Goal: Task Accomplishment & Management: Use online tool/utility

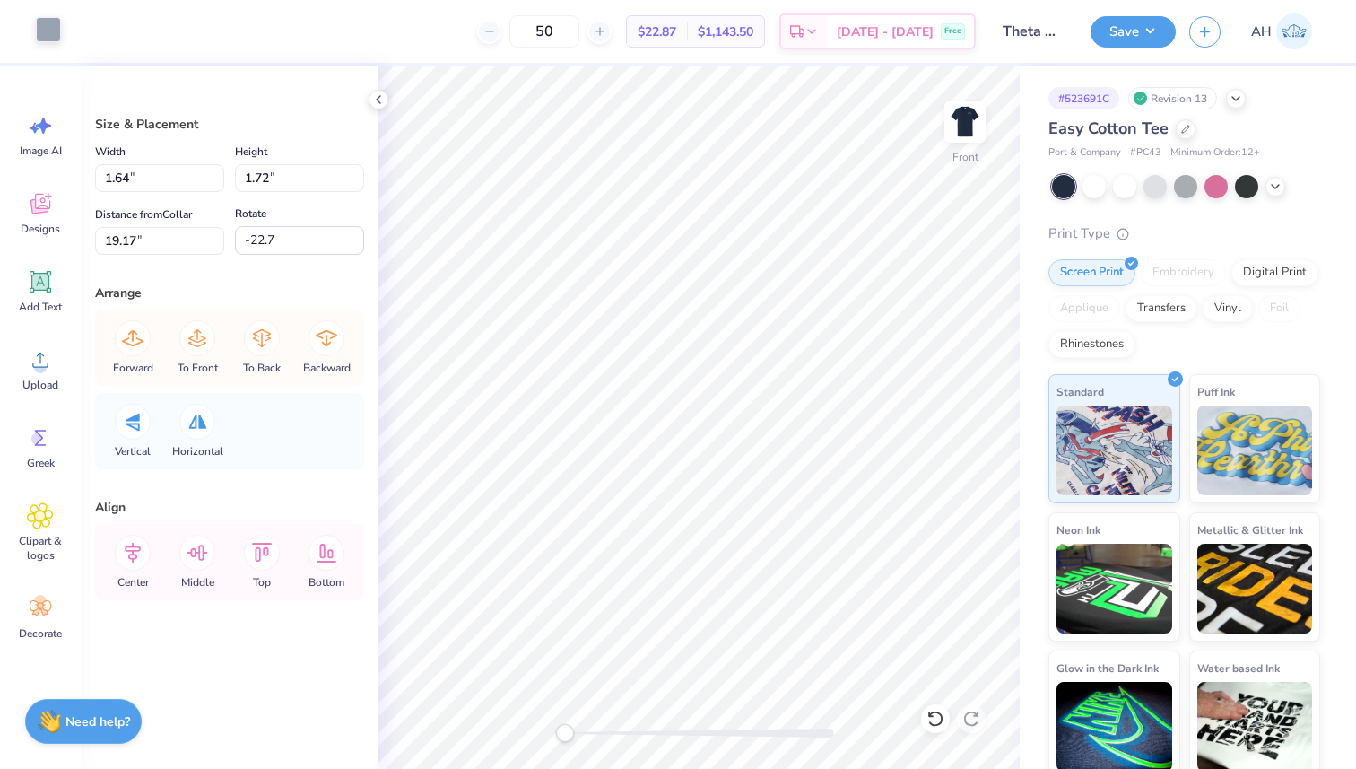
click at [52, 33] on div at bounding box center [48, 29] width 25 height 25
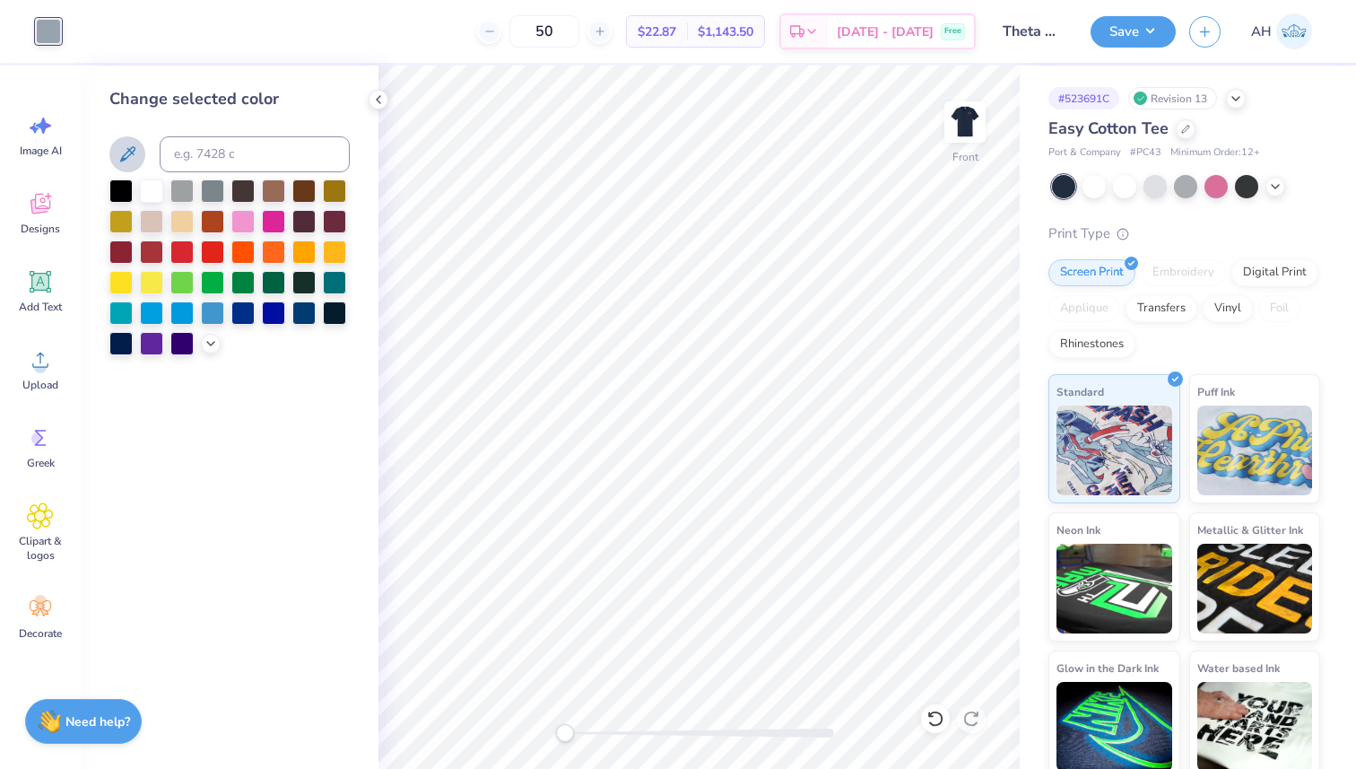
click at [126, 152] on icon at bounding box center [127, 153] width 15 height 15
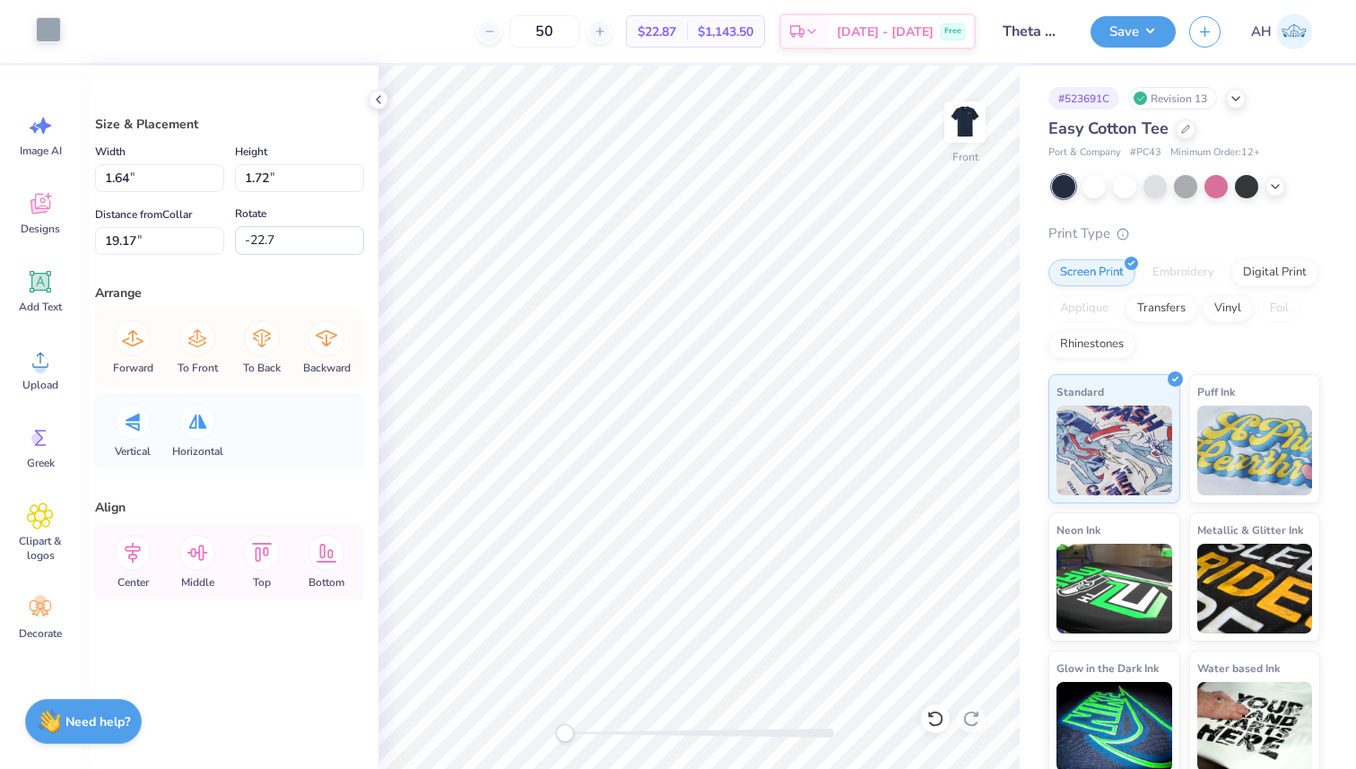
click at [43, 22] on div at bounding box center [48, 29] width 25 height 25
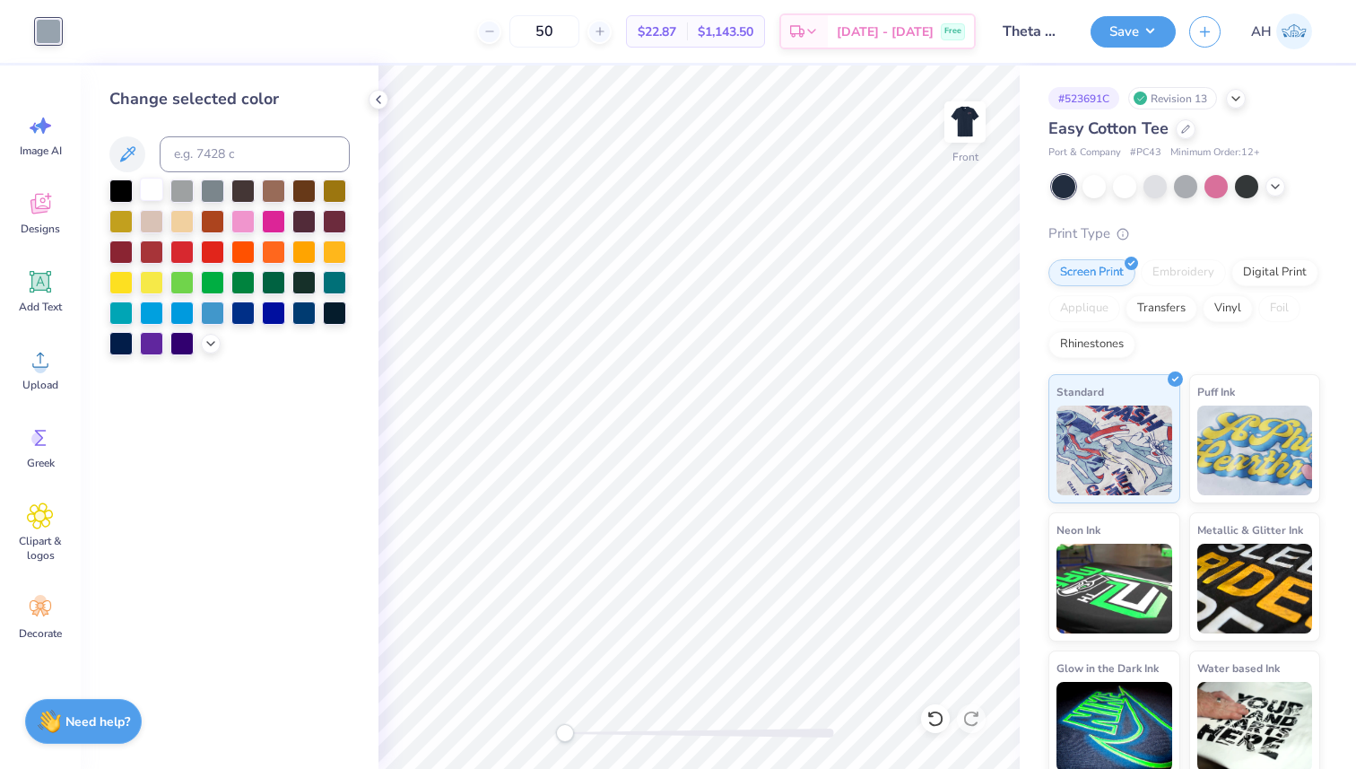
click at [152, 188] on div at bounding box center [151, 189] width 23 height 23
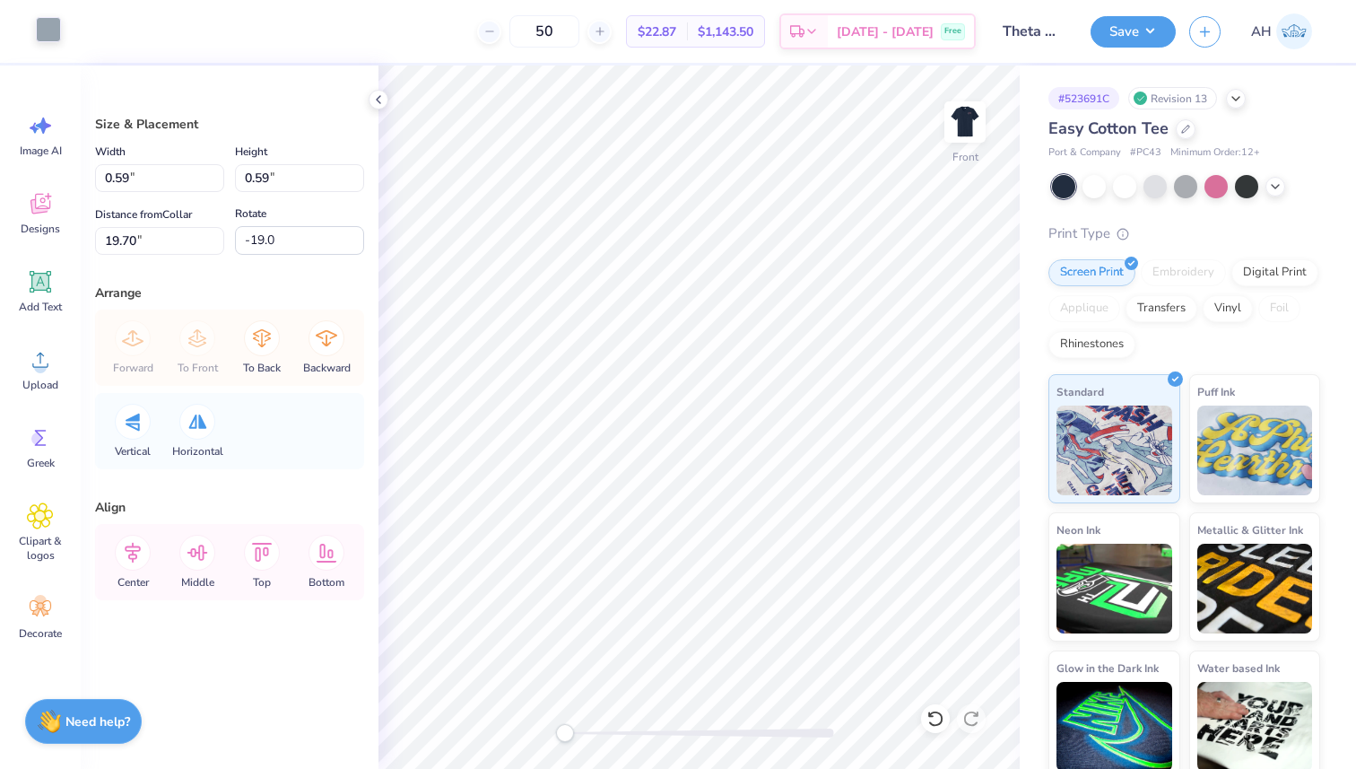
click at [48, 24] on div at bounding box center [48, 29] width 25 height 25
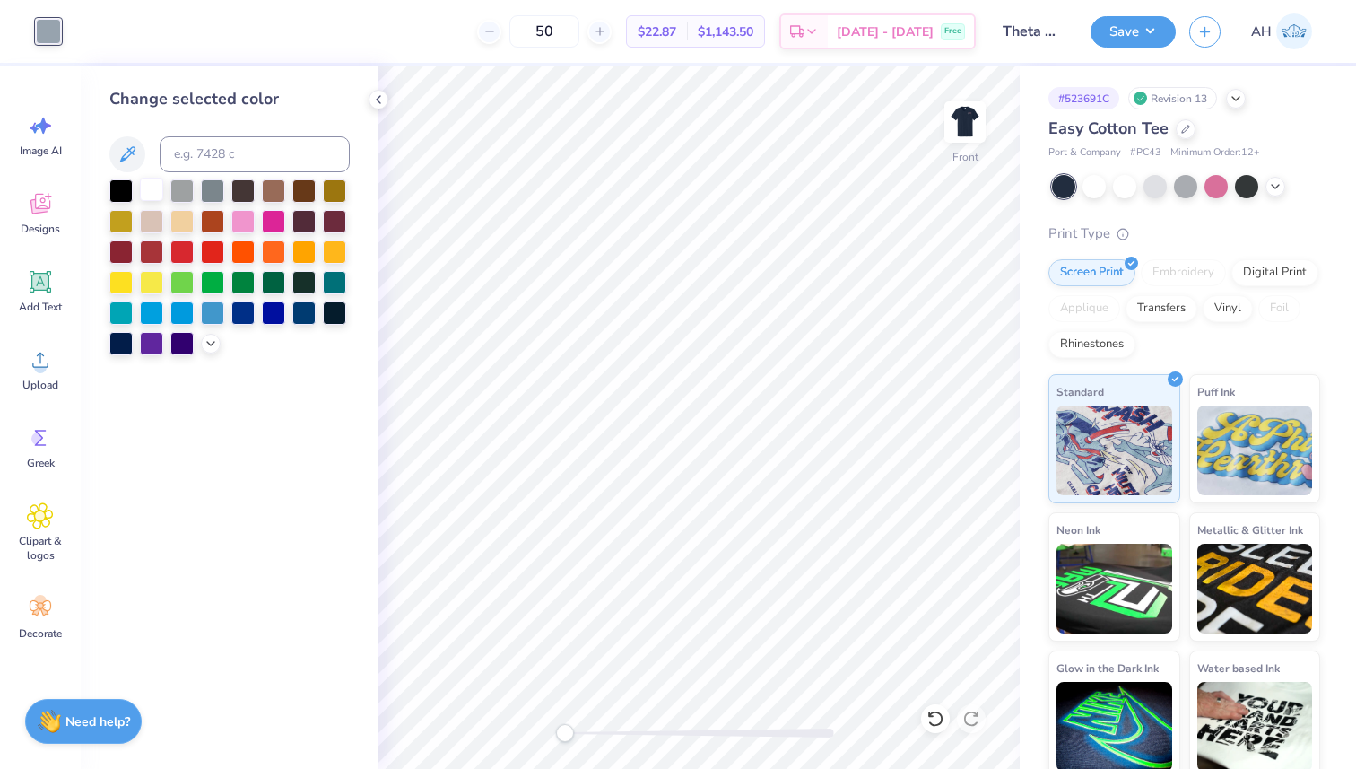
click at [152, 181] on div at bounding box center [151, 189] width 23 height 23
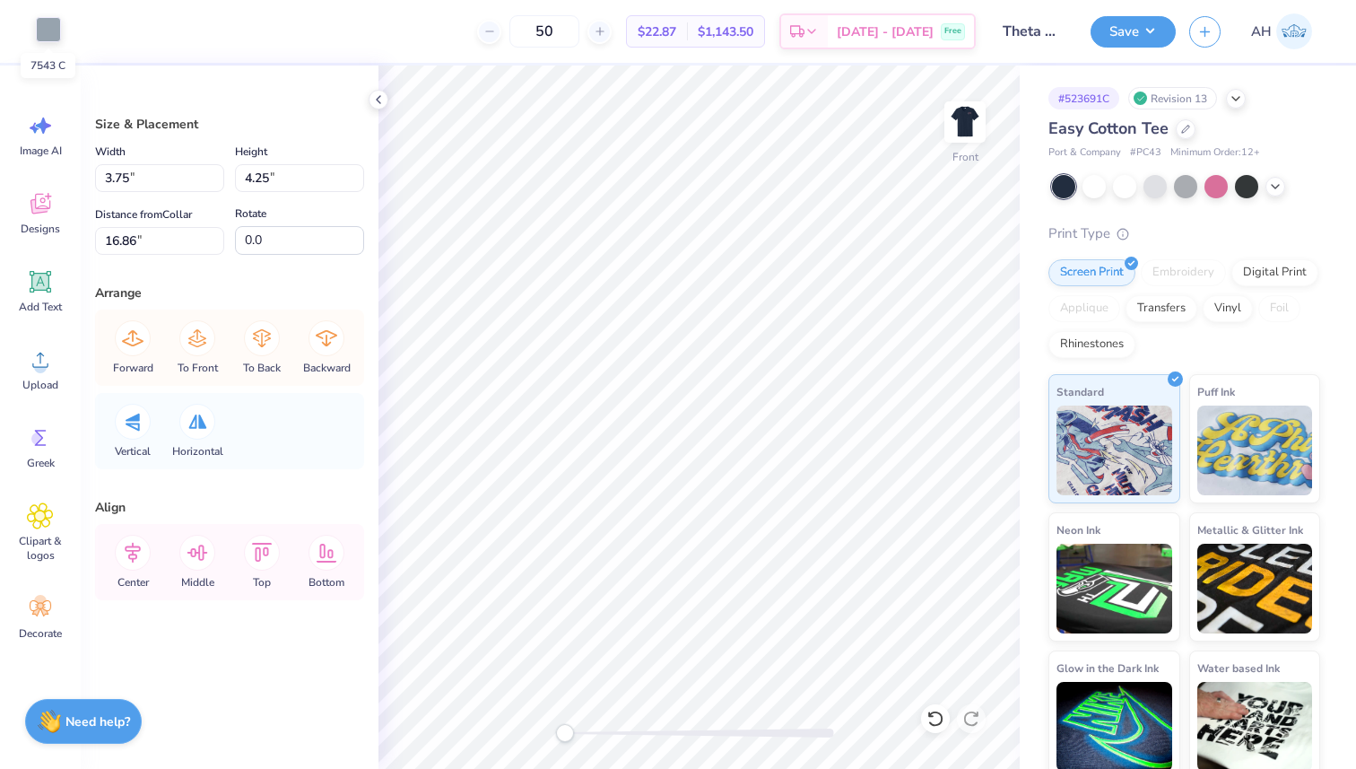
click at [43, 27] on div at bounding box center [48, 29] width 25 height 25
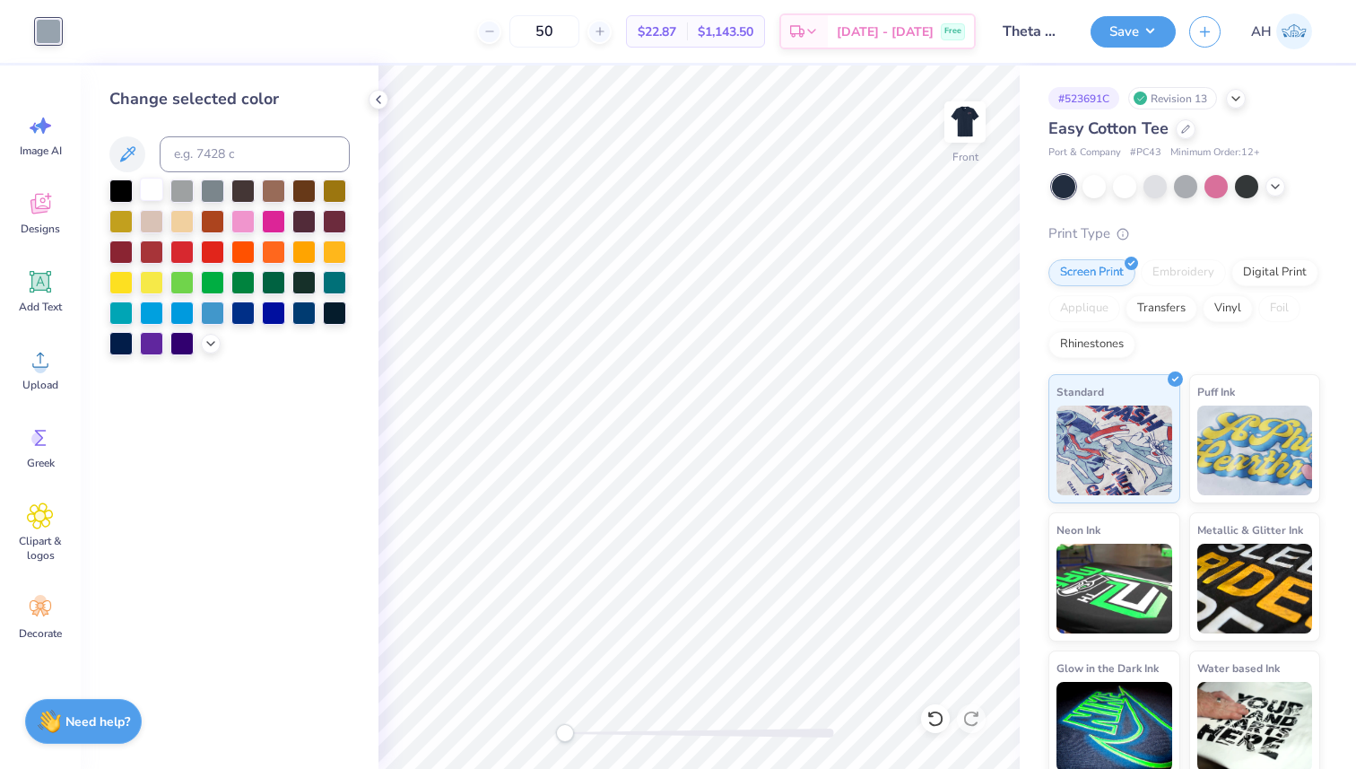
click at [154, 196] on div at bounding box center [151, 189] width 23 height 23
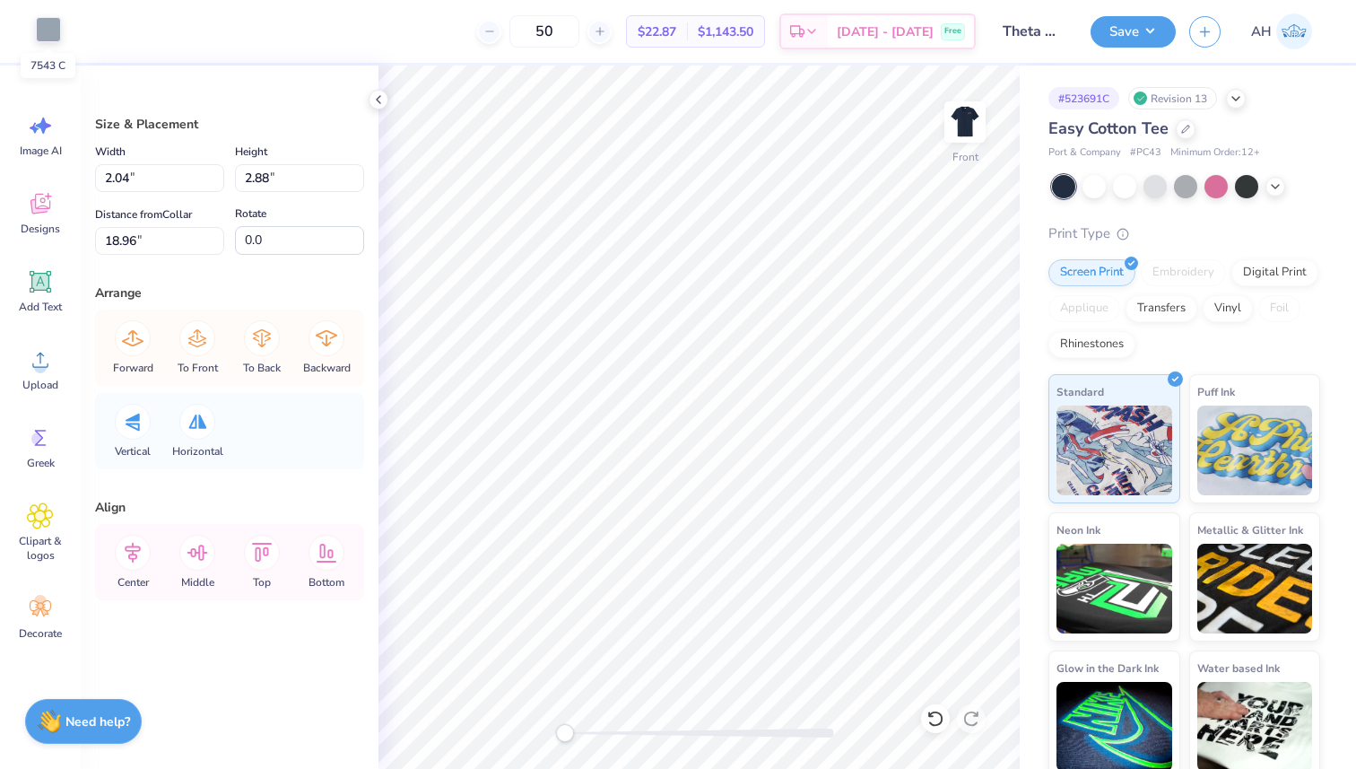
click at [45, 29] on div at bounding box center [48, 29] width 25 height 25
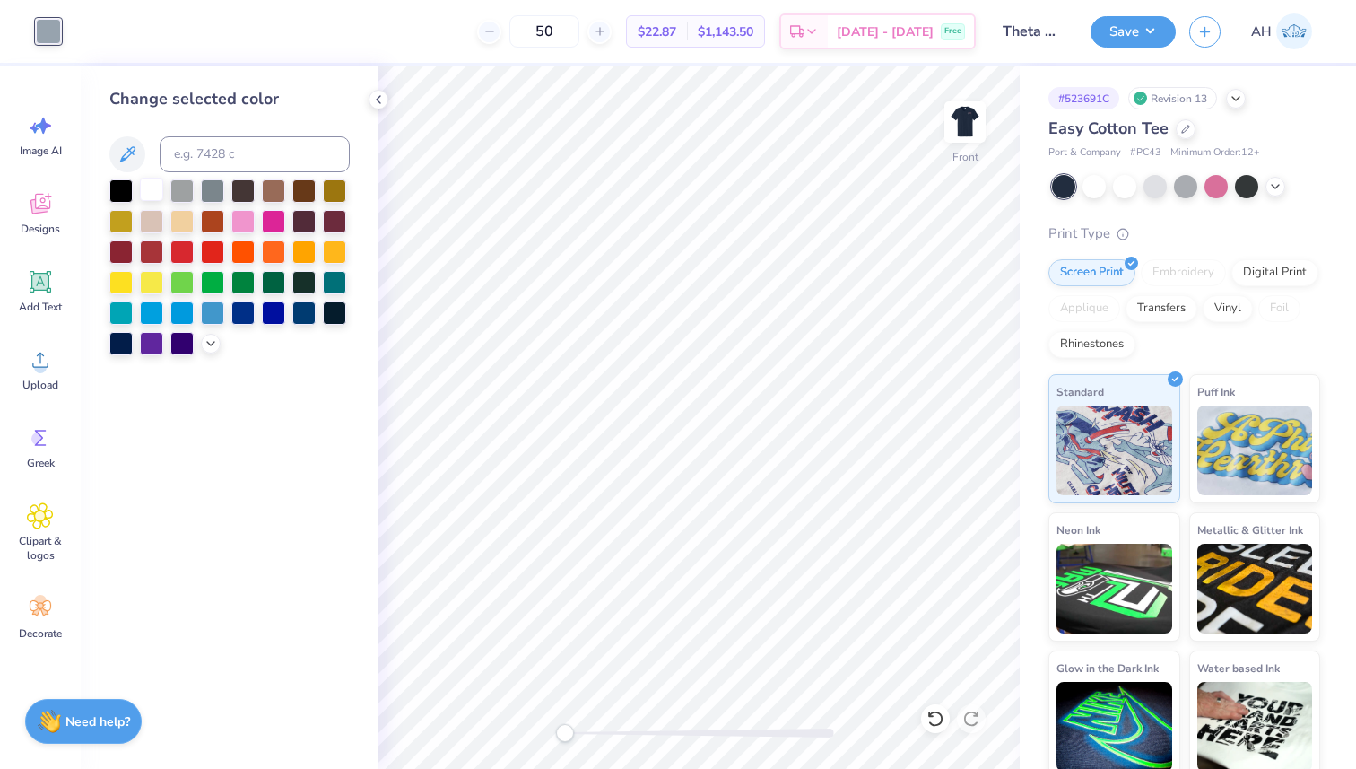
click at [144, 182] on div at bounding box center [151, 189] width 23 height 23
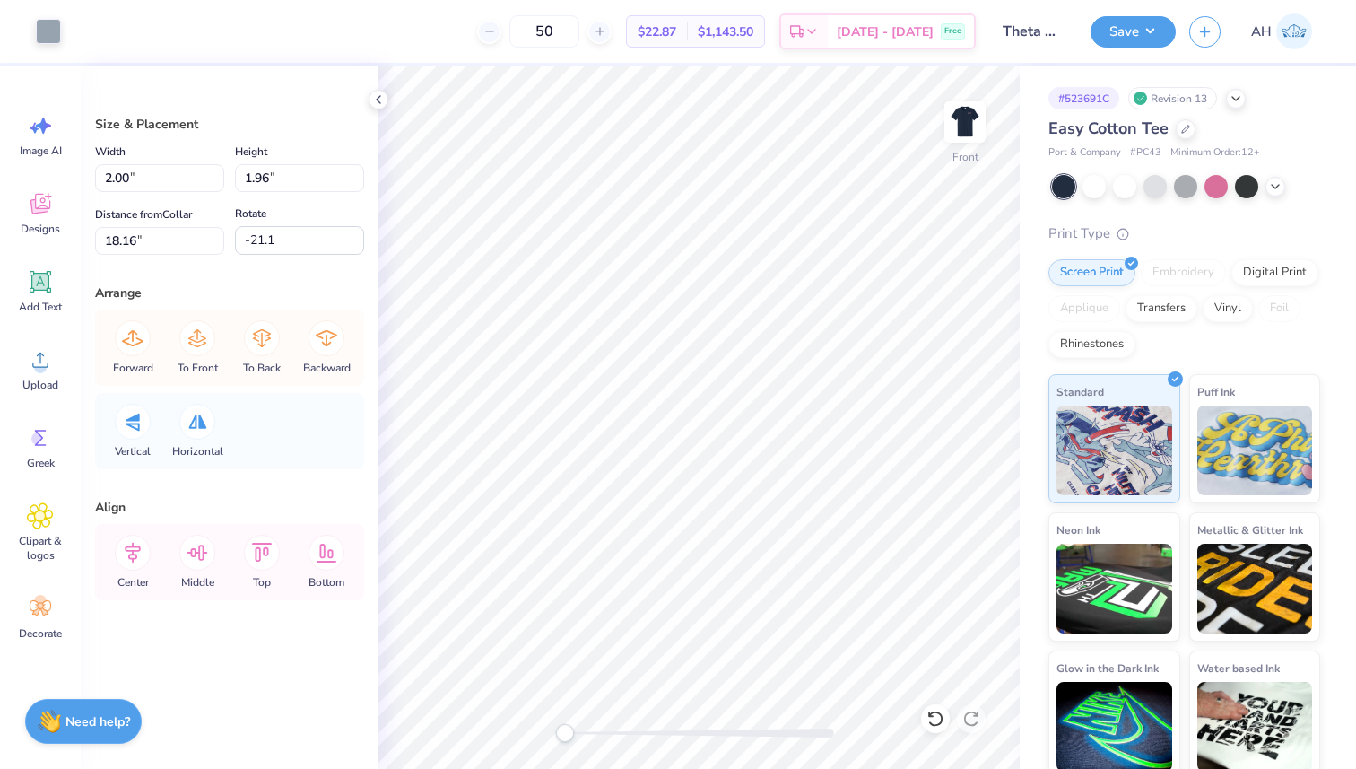
click at [47, 41] on div at bounding box center [48, 31] width 25 height 25
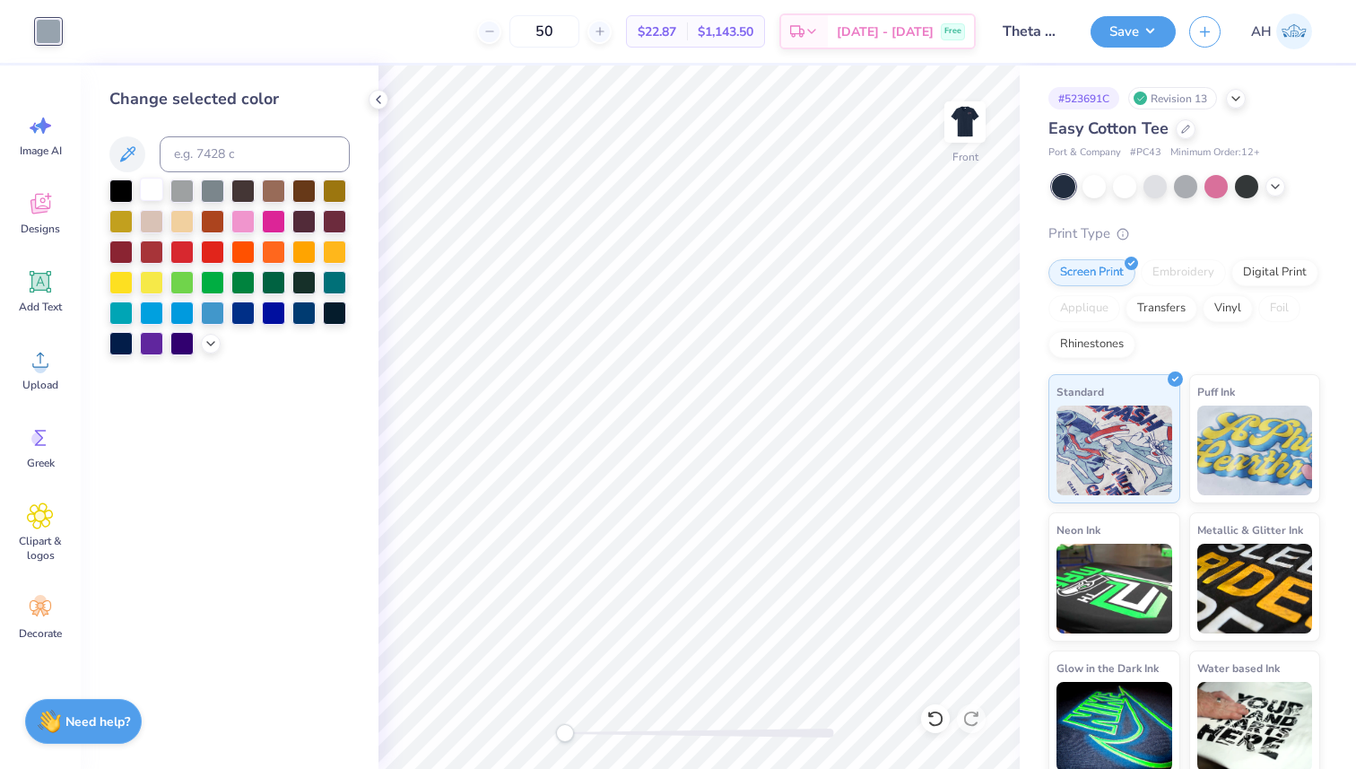
click at [149, 189] on div at bounding box center [151, 189] width 23 height 23
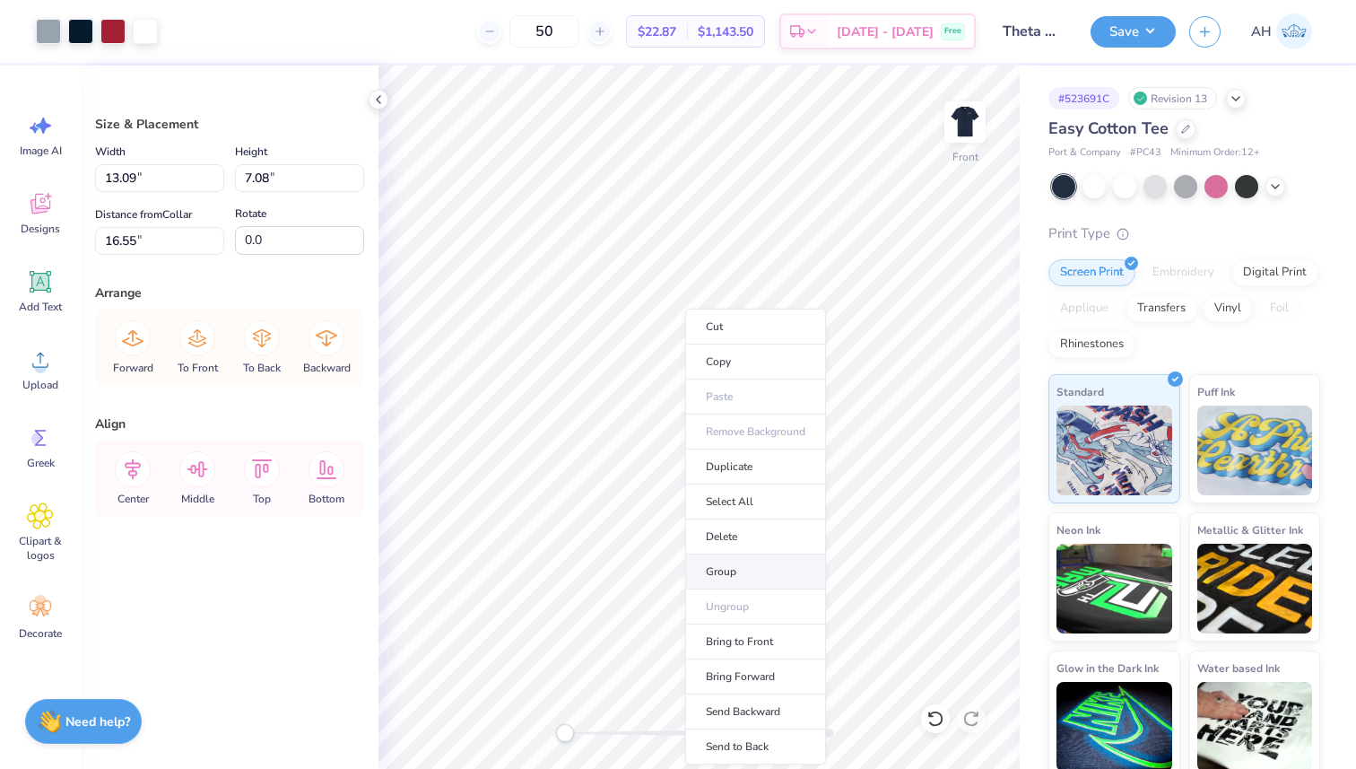
click at [749, 579] on li "Group" at bounding box center [755, 571] width 141 height 35
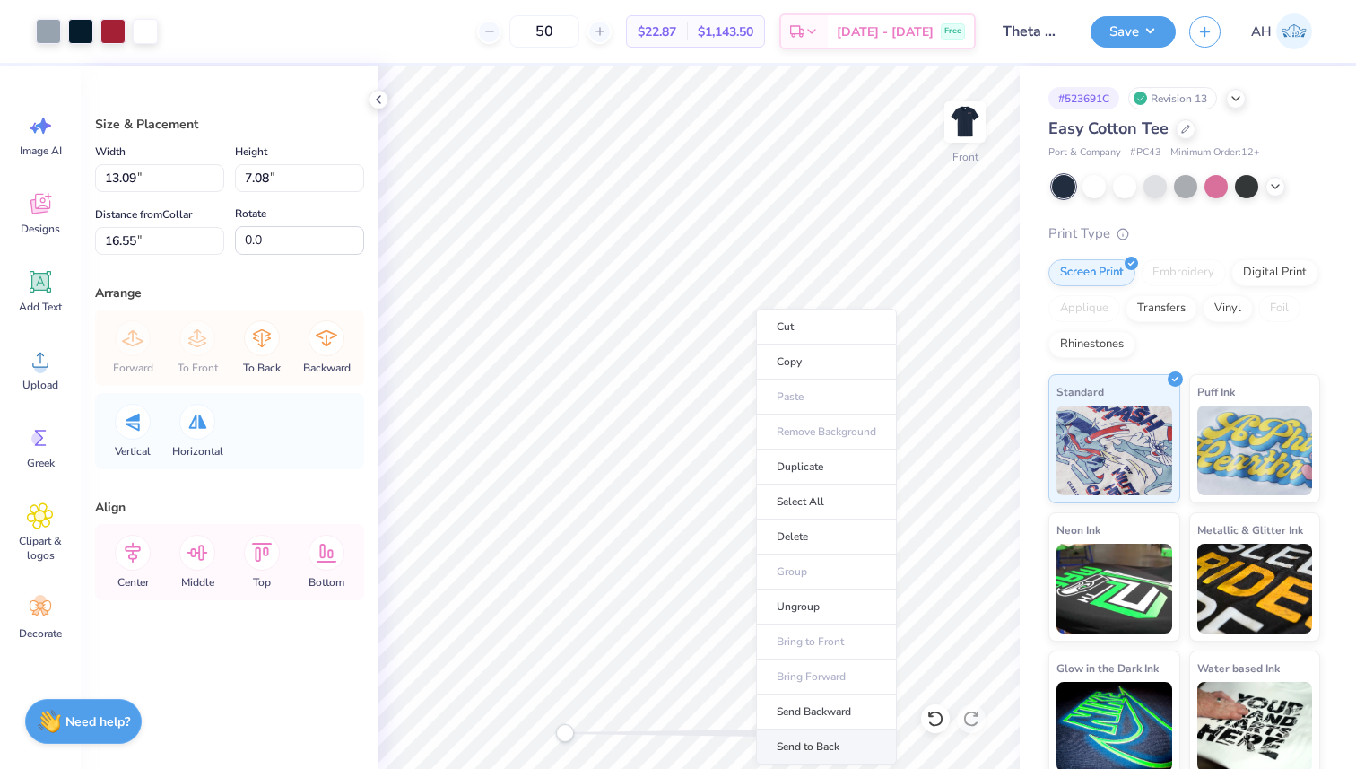
click at [821, 744] on li "Send to Back" at bounding box center [826, 746] width 141 height 35
type input "13.77"
click at [793, 672] on li "Bring Forward" at bounding box center [809, 676] width 141 height 35
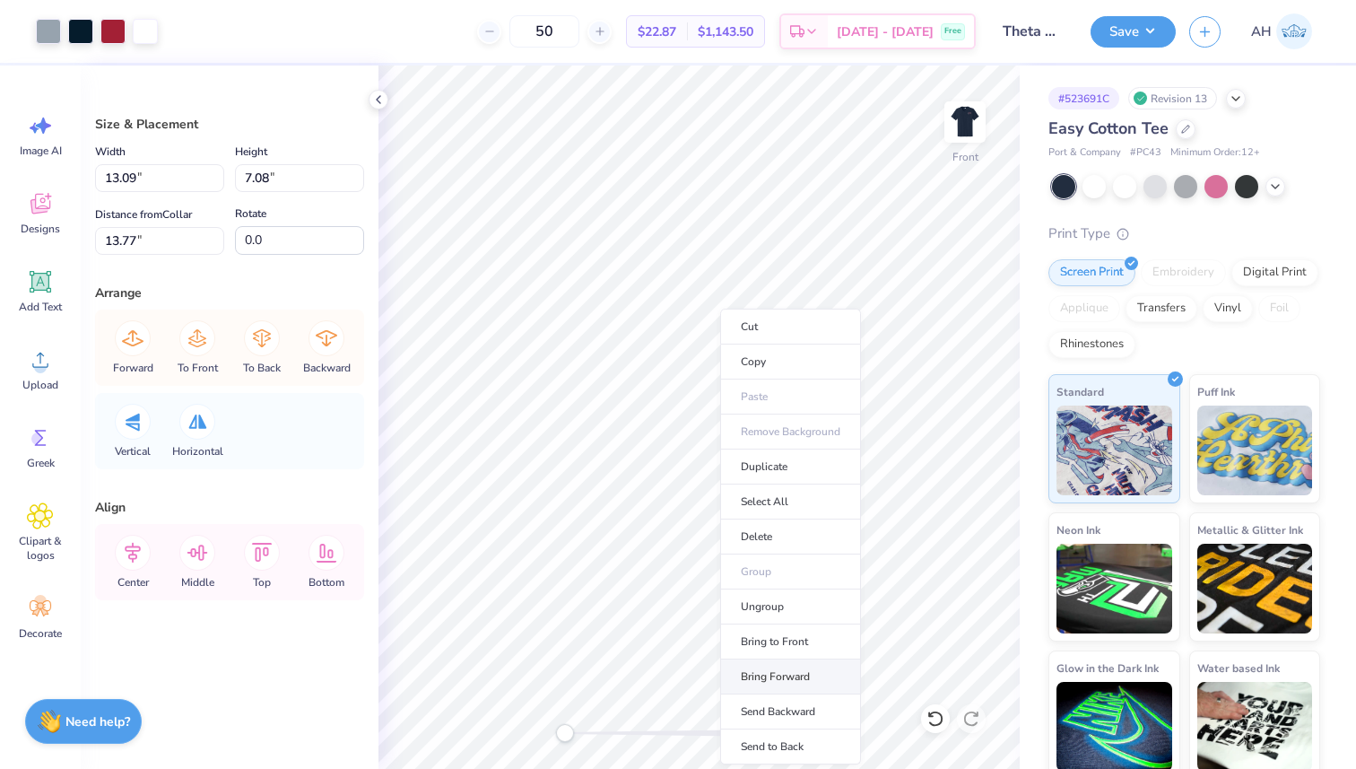
click at [770, 675] on li "Bring Forward" at bounding box center [790, 676] width 141 height 35
click at [809, 677] on li "Bring Forward" at bounding box center [824, 676] width 141 height 35
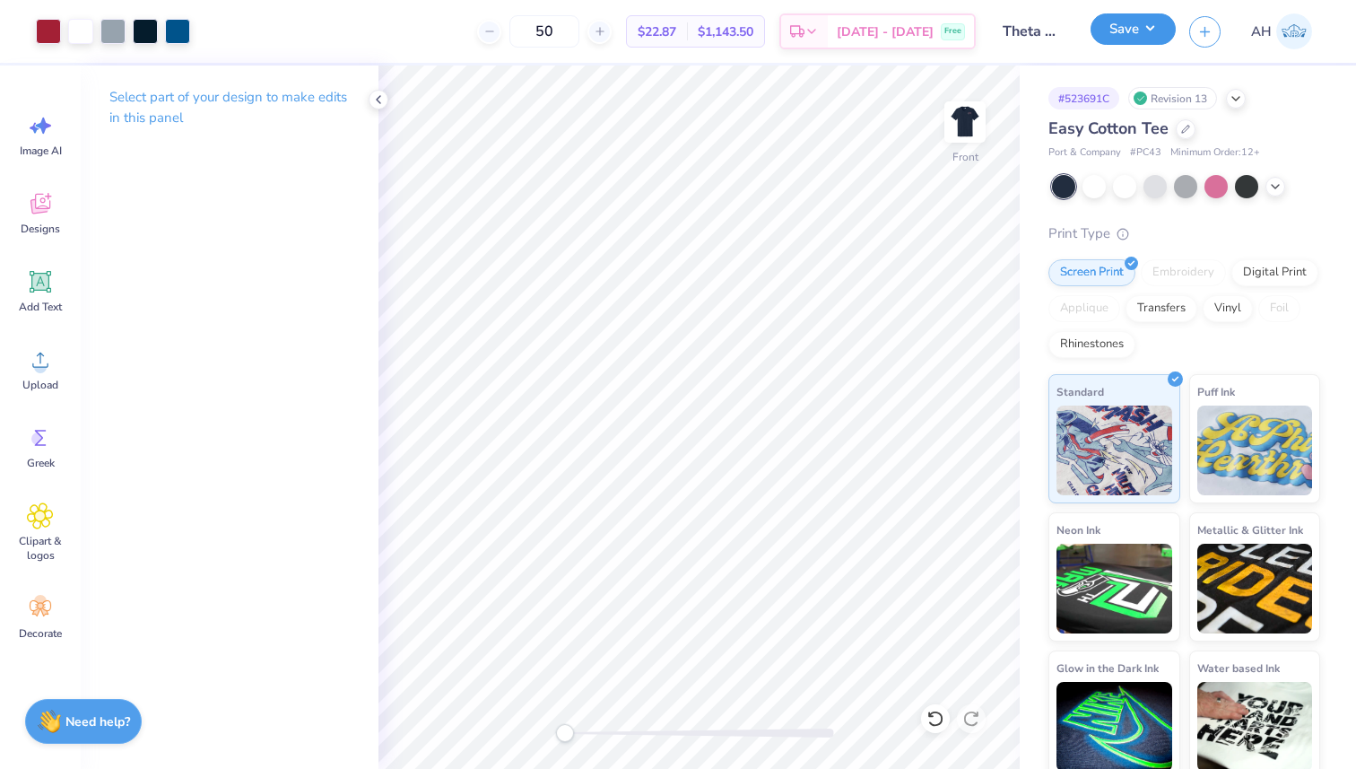
click at [1116, 24] on button "Save" at bounding box center [1133, 28] width 85 height 31
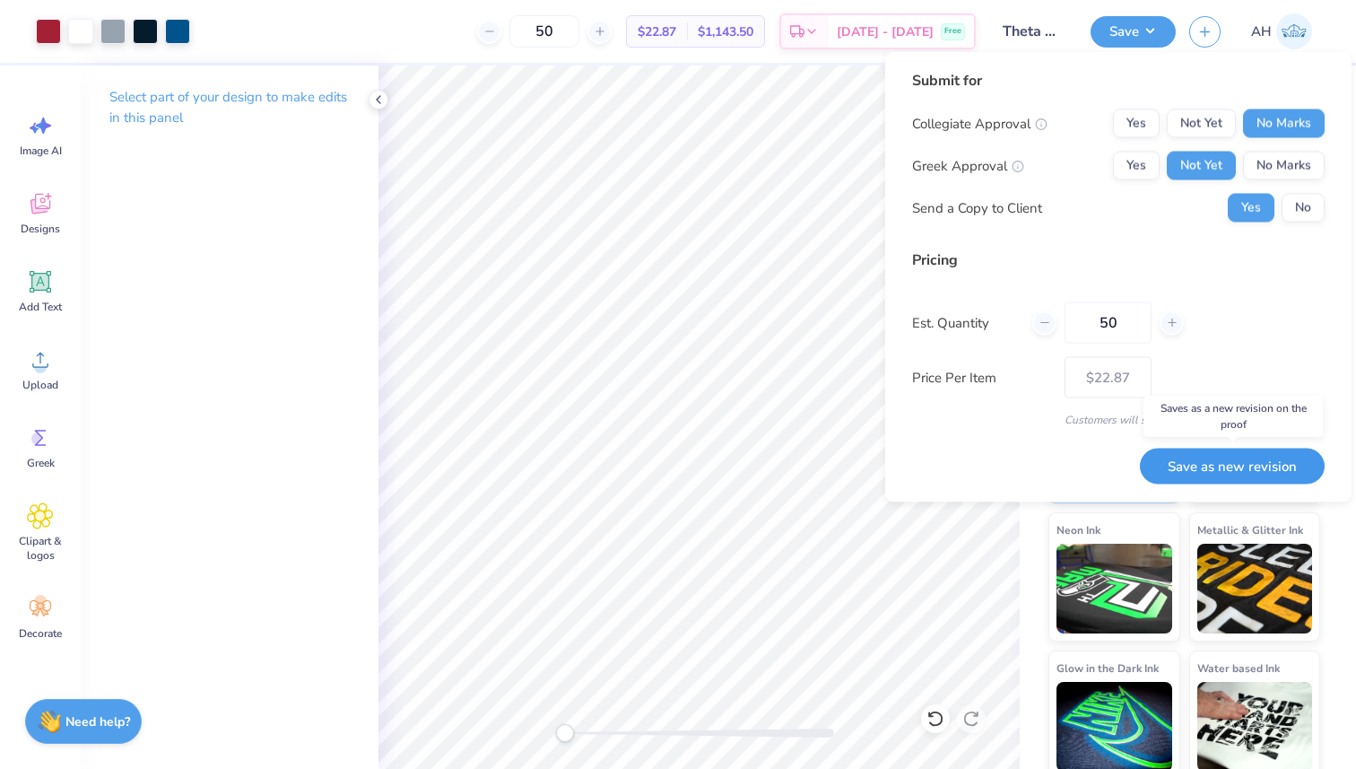
click at [1209, 463] on button "Save as new revision" at bounding box center [1232, 466] width 185 height 37
type input "$22.87"
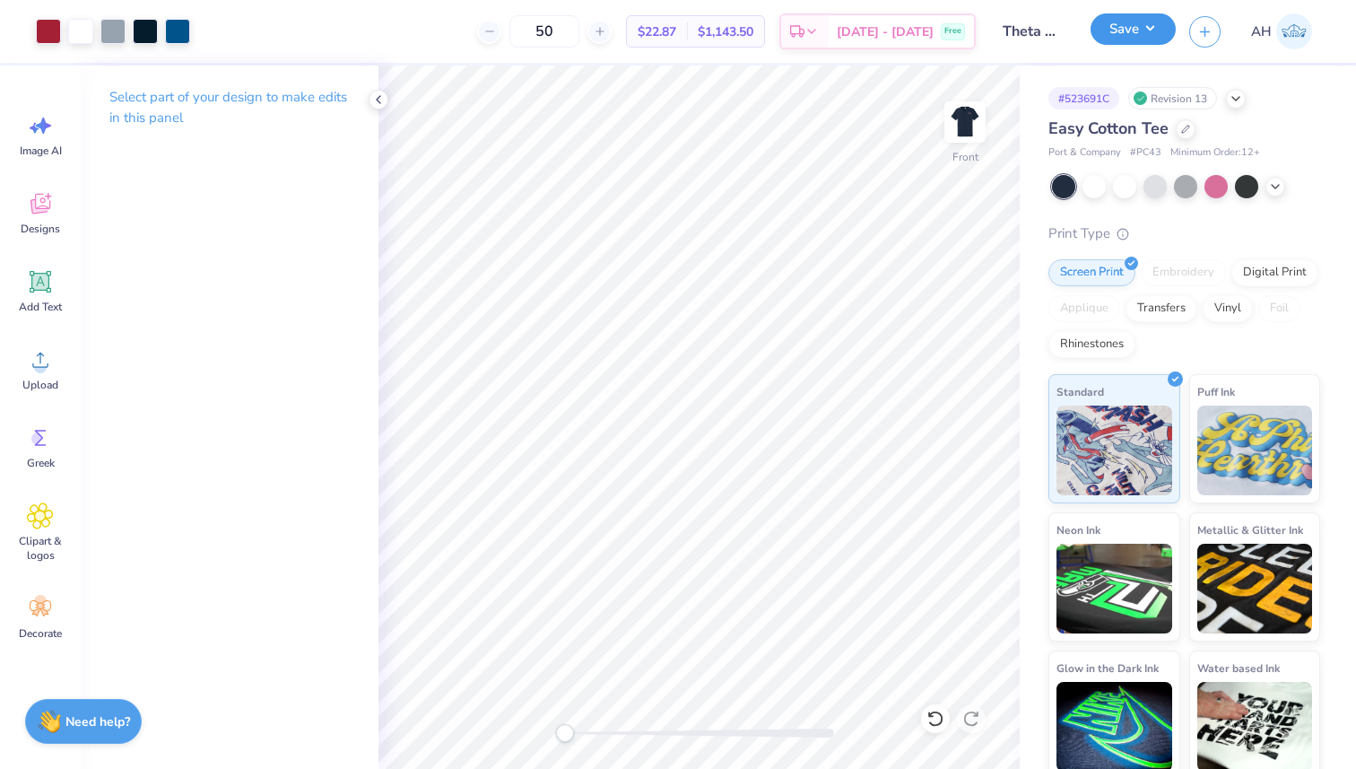
click at [1136, 25] on button "Save" at bounding box center [1133, 28] width 85 height 31
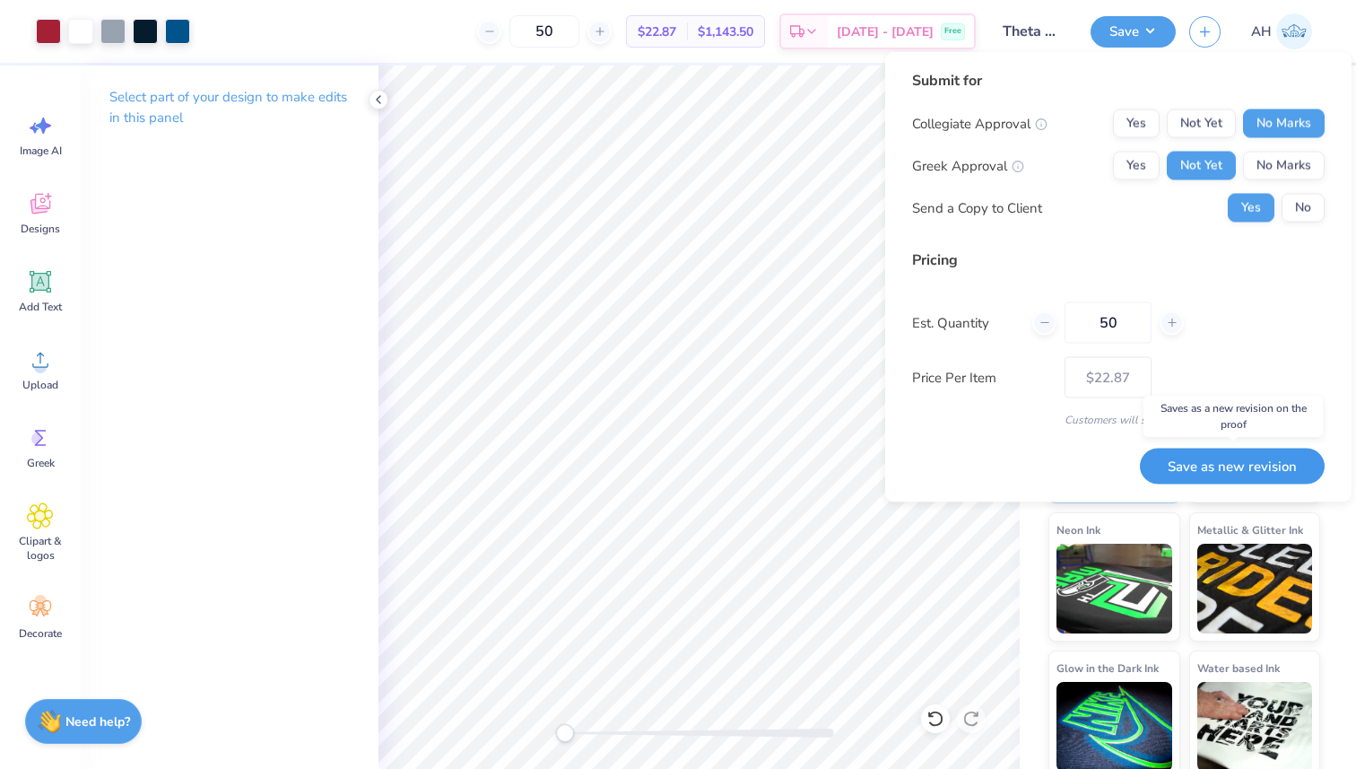
click at [1200, 460] on button "Save as new revision" at bounding box center [1232, 466] width 185 height 37
type input "$22.87"
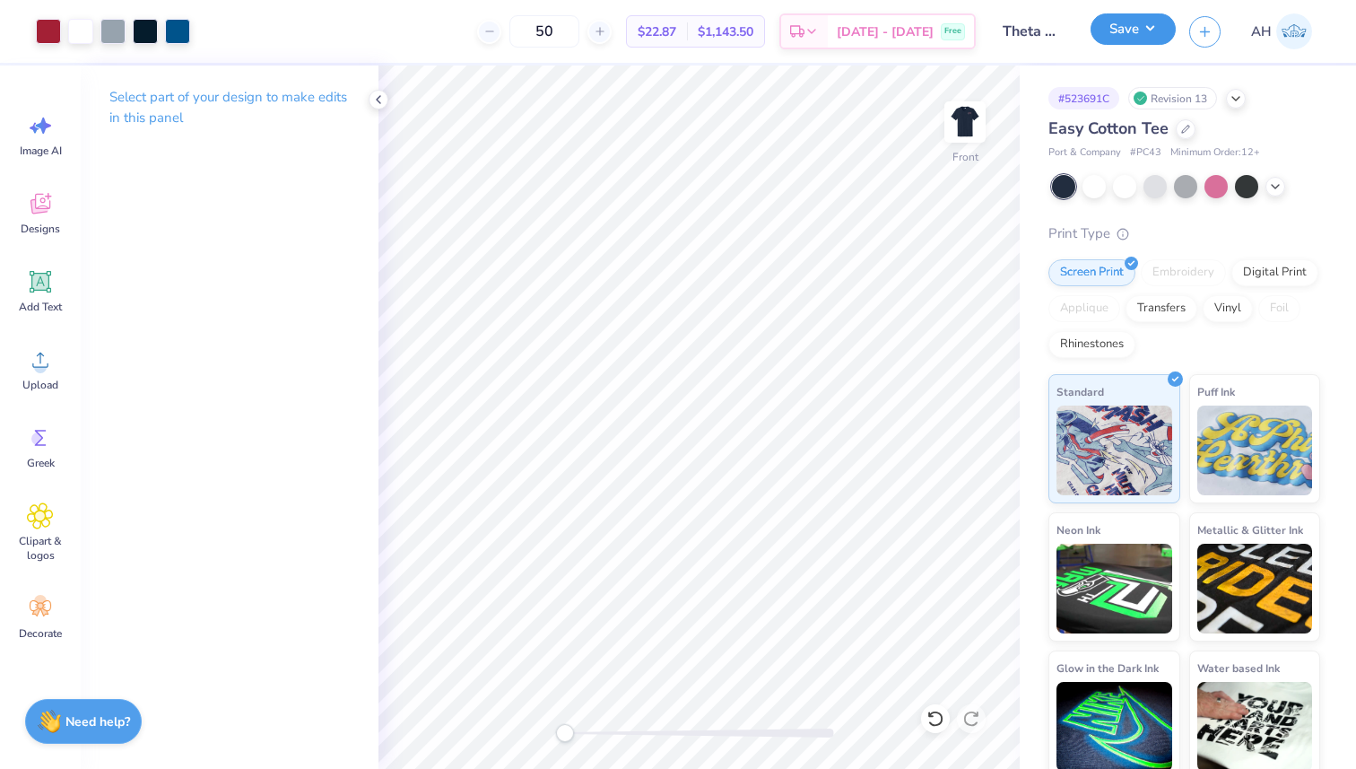
click at [1158, 28] on button "Save" at bounding box center [1133, 28] width 85 height 31
click at [383, 99] on icon at bounding box center [378, 99] width 14 height 14
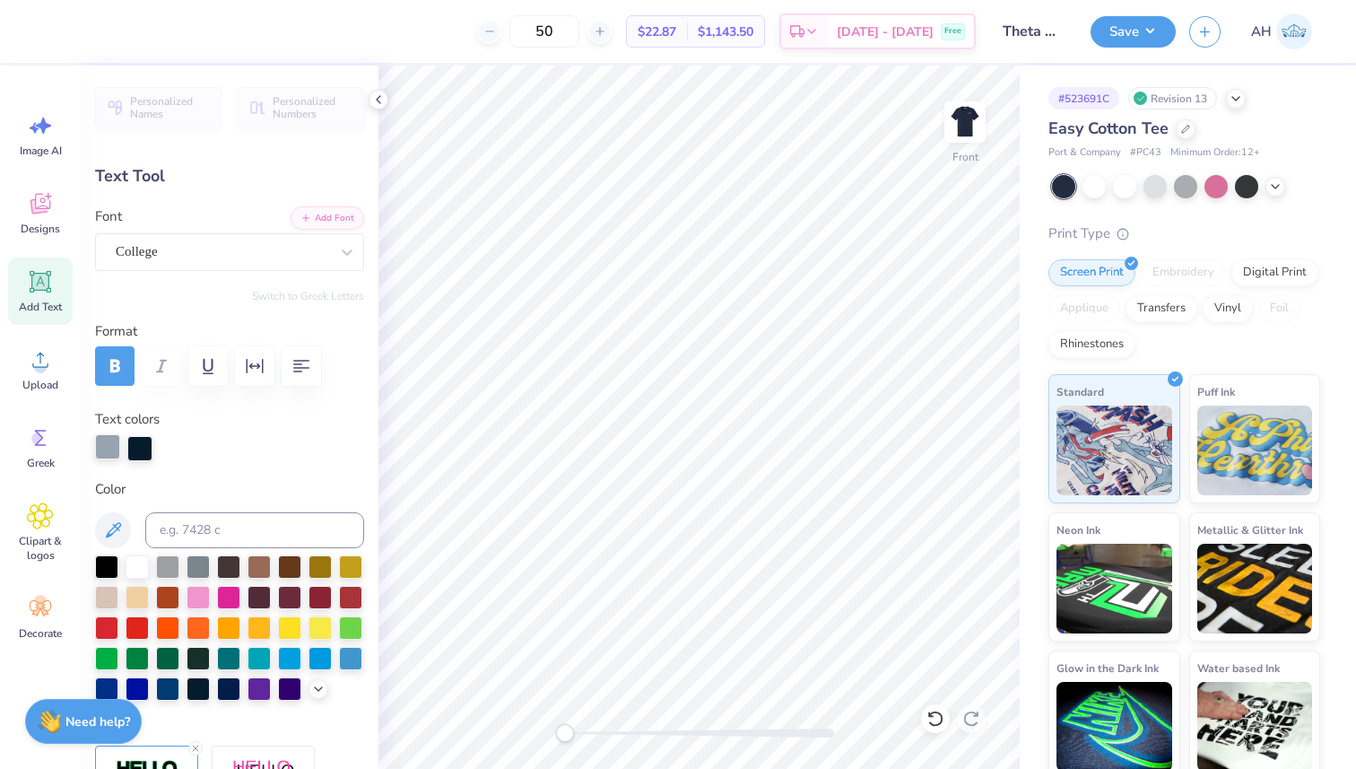
click at [108, 440] on div at bounding box center [107, 446] width 25 height 25
click at [136, 563] on div at bounding box center [137, 564] width 23 height 23
click at [1124, 32] on button "Save" at bounding box center [1133, 28] width 85 height 31
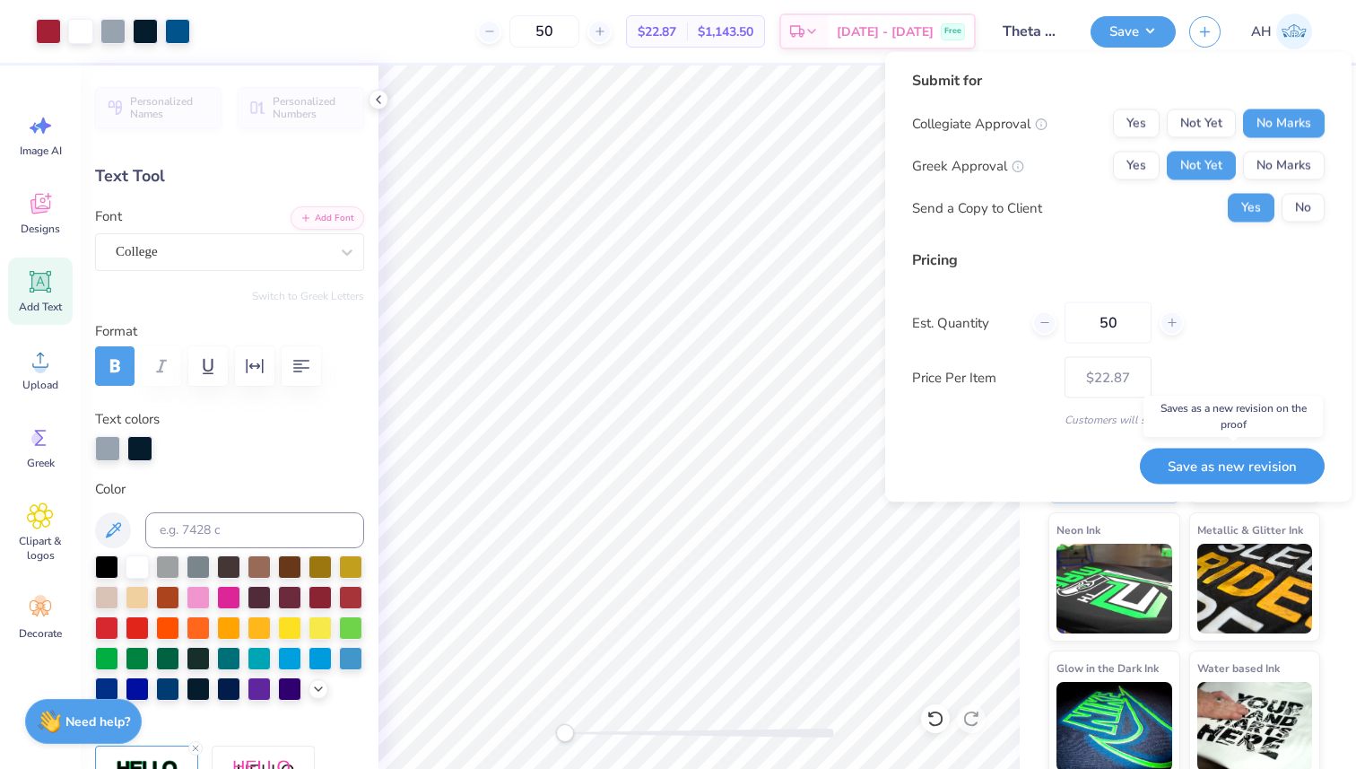
click at [1183, 460] on button "Save as new revision" at bounding box center [1232, 466] width 185 height 37
type input "$22.87"
copy span "$1,143.50"
drag, startPoint x: 733, startPoint y: 32, endPoint x: 798, endPoint y: 38, distance: 65.7
click at [764, 38] on div "$1,143.50 Total" at bounding box center [725, 31] width 77 height 30
